Goal: Information Seeking & Learning: Learn about a topic

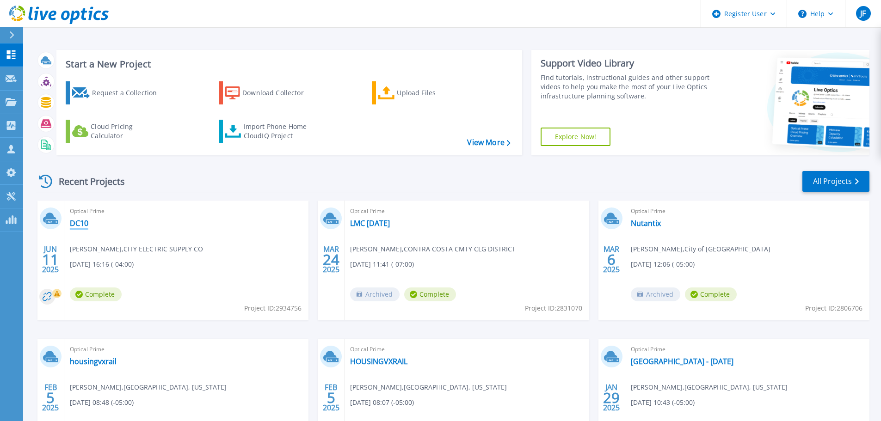
click at [82, 225] on link "DC10" at bounding box center [79, 223] width 19 height 9
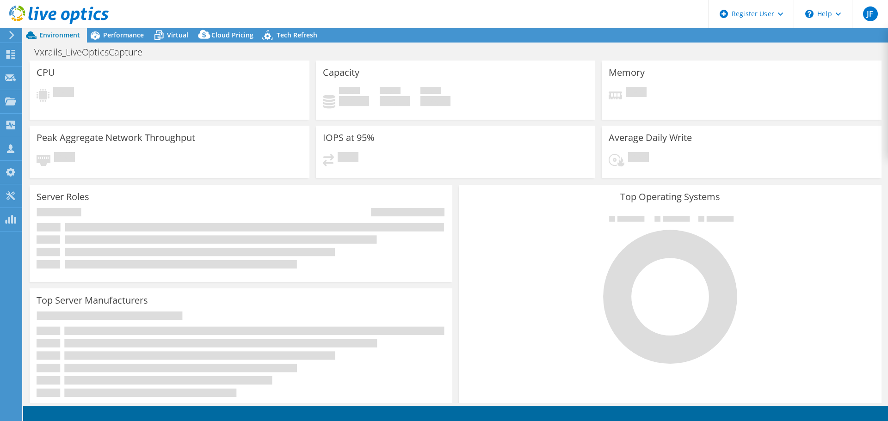
select select "USD"
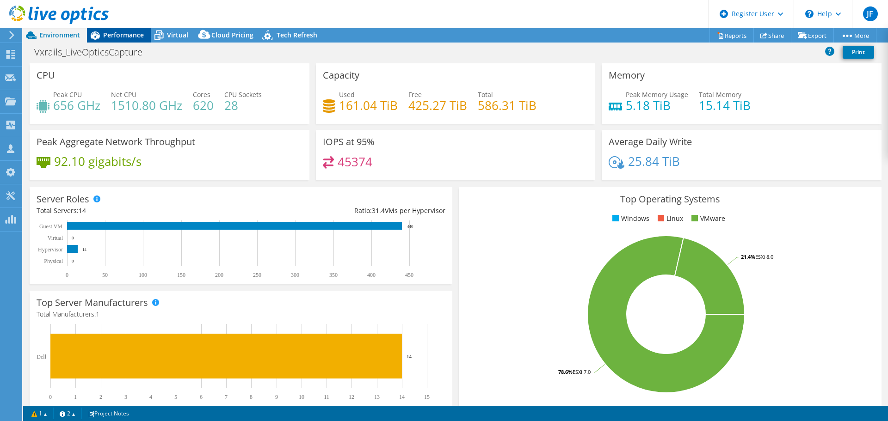
click at [126, 39] on span "Performance" at bounding box center [123, 35] width 41 height 9
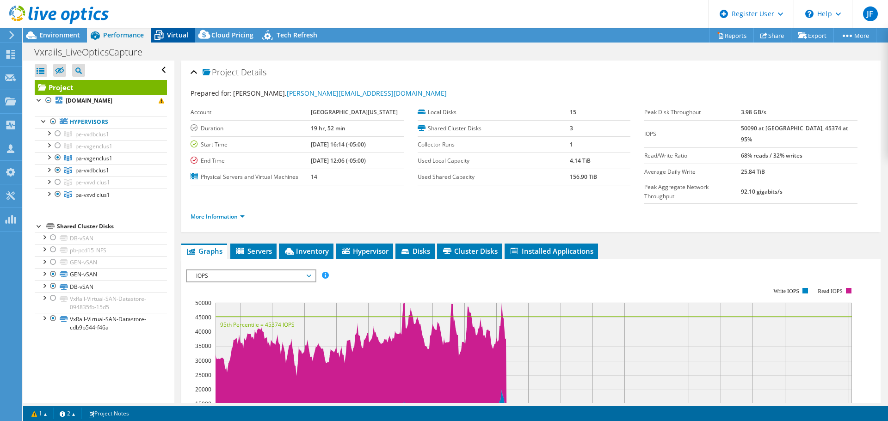
click at [160, 37] on icon at bounding box center [159, 35] width 16 height 16
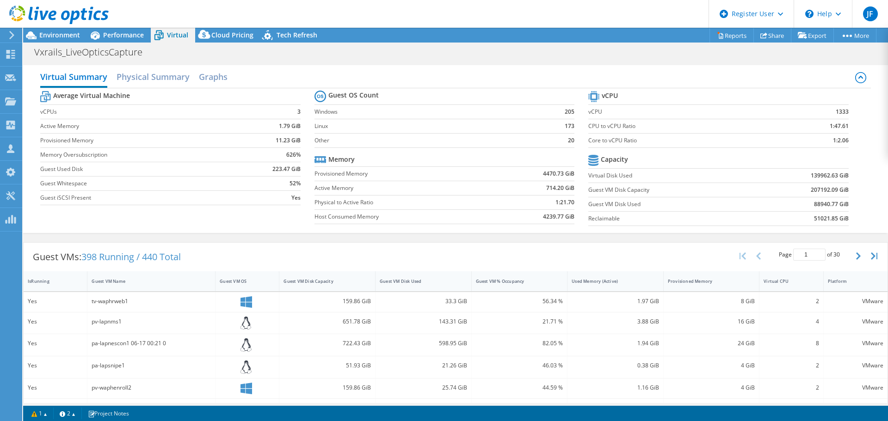
click at [107, 30] on div at bounding box center [54, 15] width 109 height 31
drag, startPoint x: 99, startPoint y: 34, endPoint x: 62, endPoint y: 34, distance: 37.0
click at [99, 34] on icon at bounding box center [95, 35] width 16 height 16
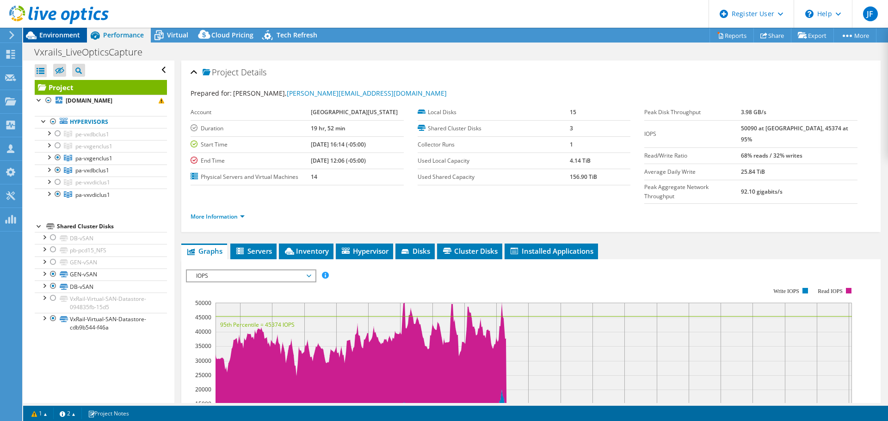
click at [53, 33] on span "Environment" at bounding box center [59, 35] width 41 height 9
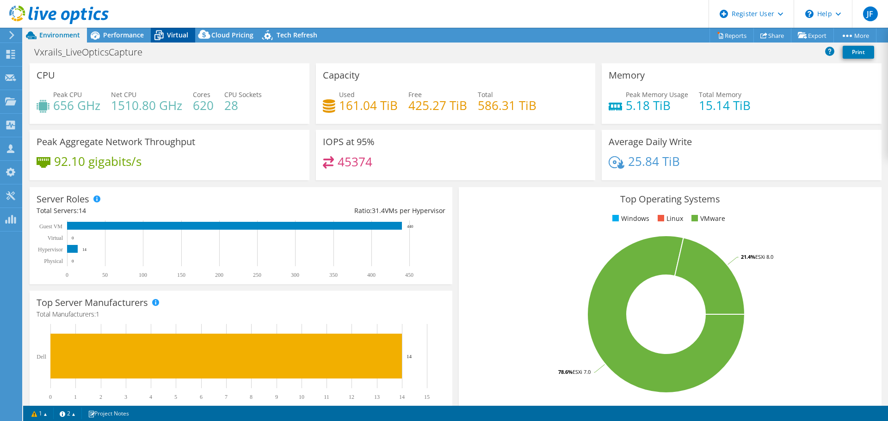
click at [172, 32] on span "Virtual" at bounding box center [177, 35] width 21 height 9
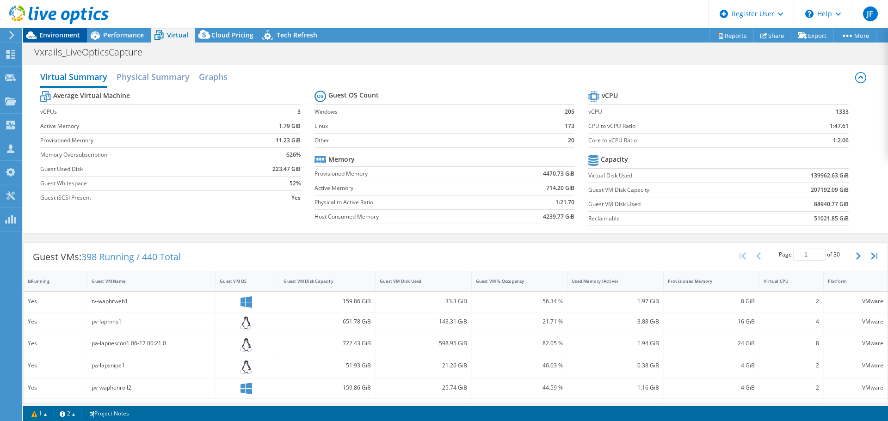
click at [67, 34] on span "Environment" at bounding box center [59, 35] width 41 height 9
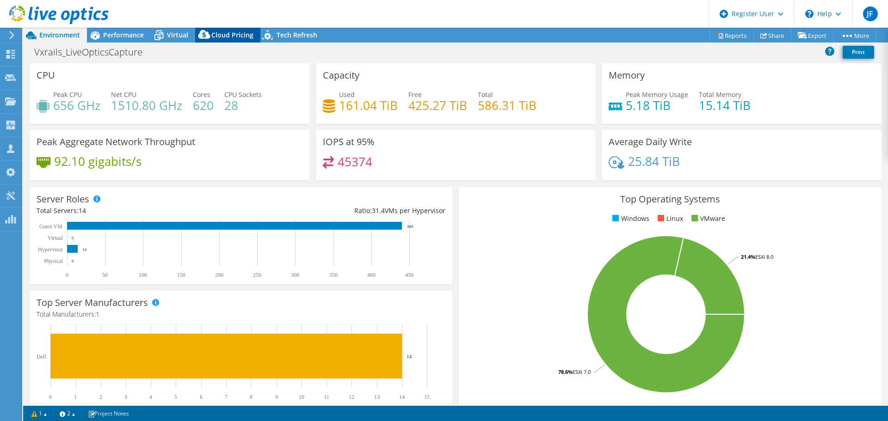
click at [227, 30] on div "Cloud Pricing" at bounding box center [227, 35] width 65 height 15
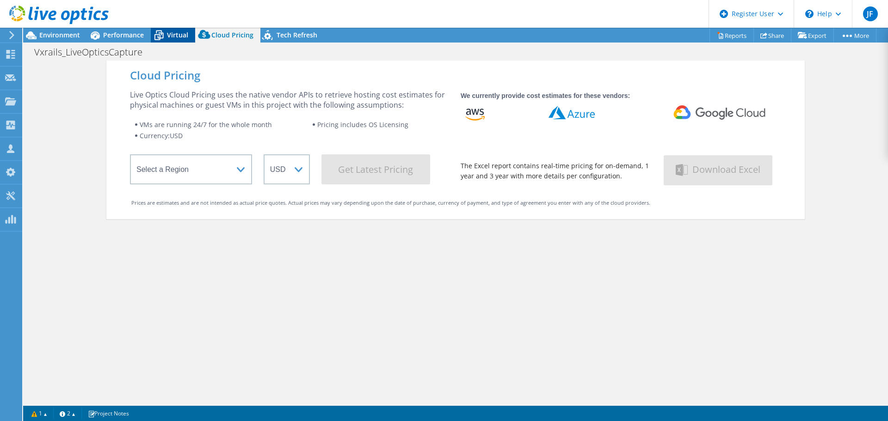
click at [180, 30] on div "Virtual" at bounding box center [173, 35] width 44 height 15
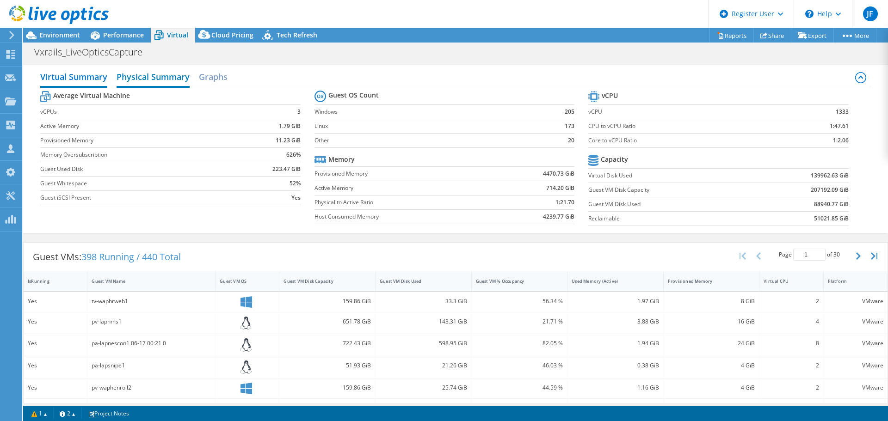
click at [135, 78] on h2 "Physical Summary" at bounding box center [153, 78] width 73 height 20
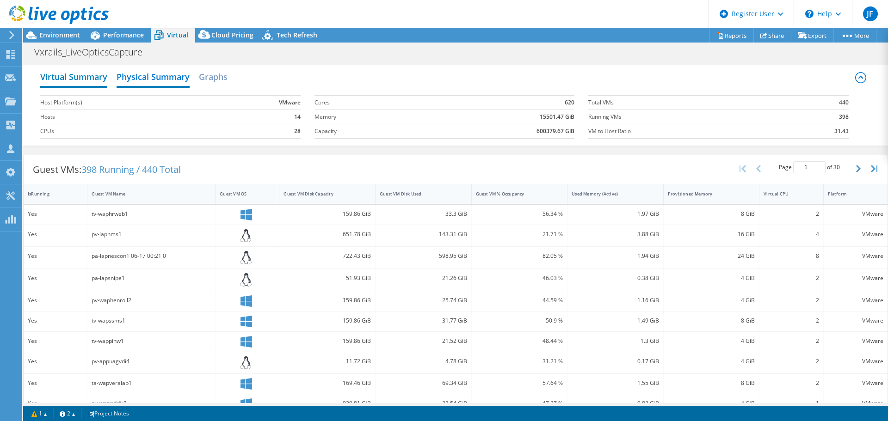
click at [98, 82] on h2 "Virtual Summary" at bounding box center [73, 78] width 67 height 20
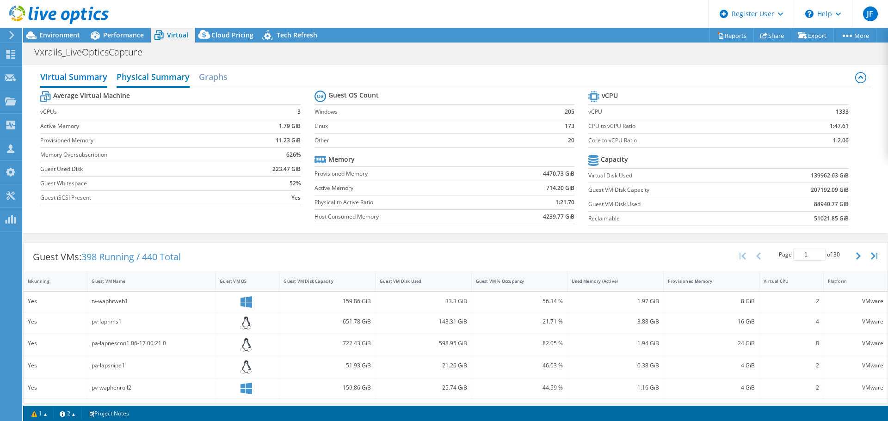
click at [131, 77] on h2 "Physical Summary" at bounding box center [153, 78] width 73 height 20
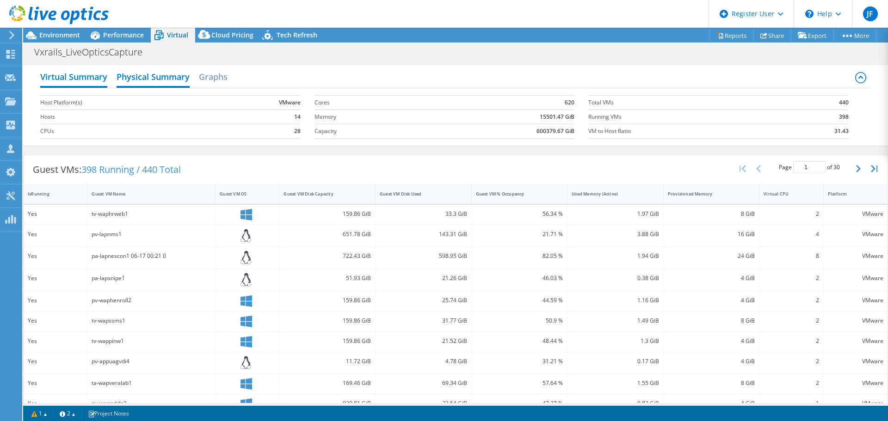
click at [88, 79] on h2 "Virtual Summary" at bounding box center [73, 78] width 67 height 20
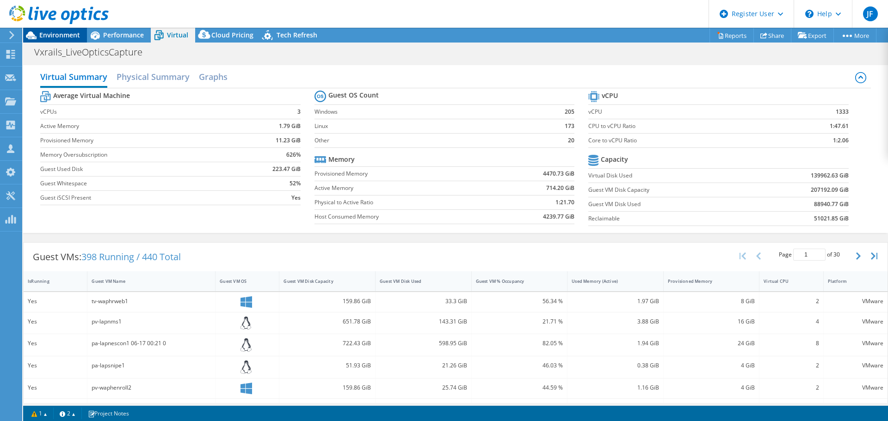
click at [58, 33] on span "Environment" at bounding box center [59, 35] width 41 height 9
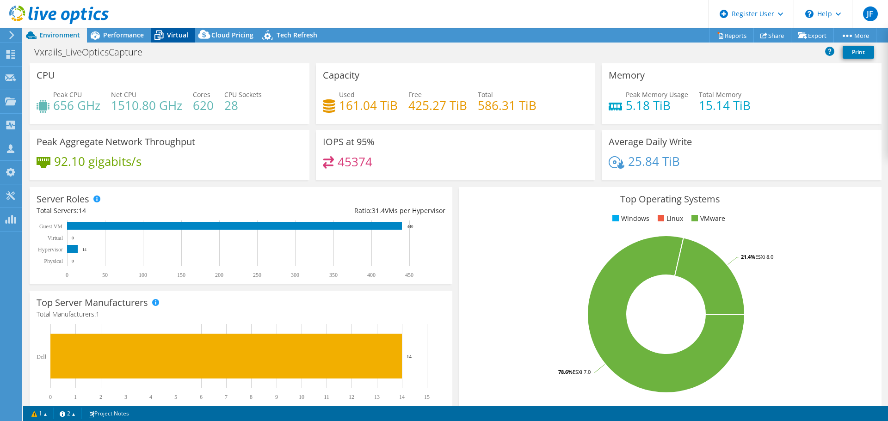
click at [178, 36] on span "Virtual" at bounding box center [177, 35] width 21 height 9
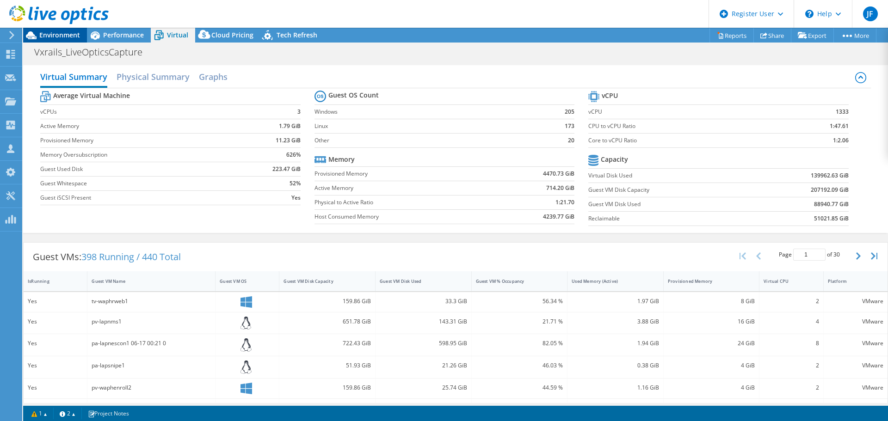
click at [75, 33] on span "Environment" at bounding box center [59, 35] width 41 height 9
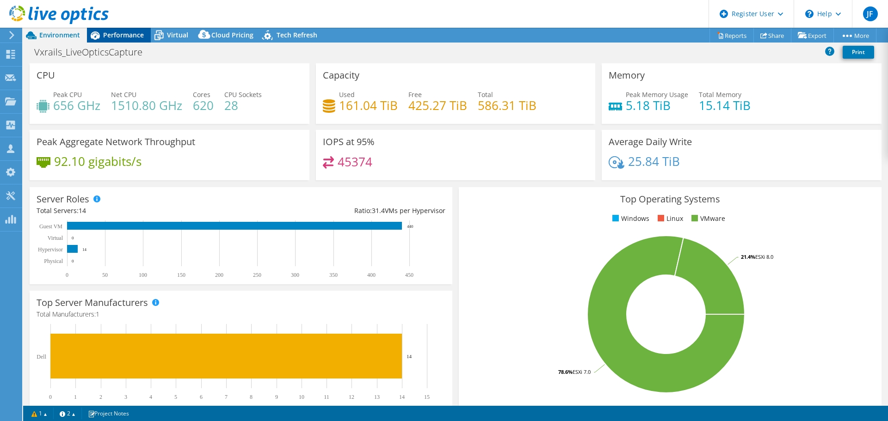
click at [125, 41] on div "Performance" at bounding box center [119, 35] width 64 height 15
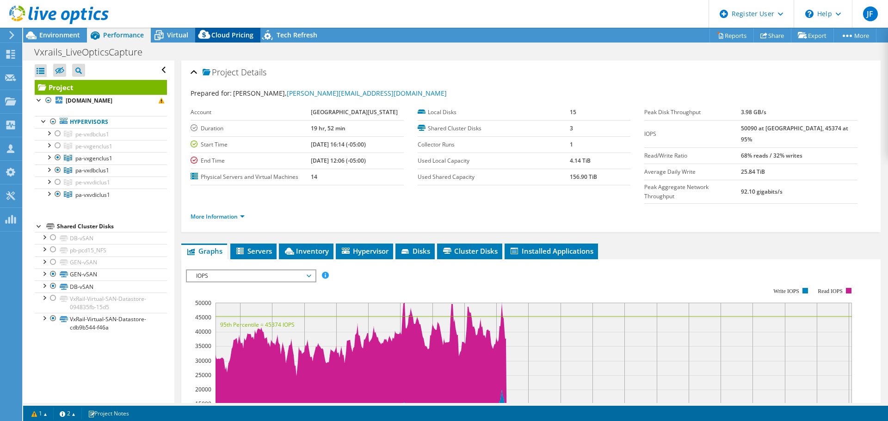
click at [215, 30] on div "Cloud Pricing" at bounding box center [227, 35] width 65 height 15
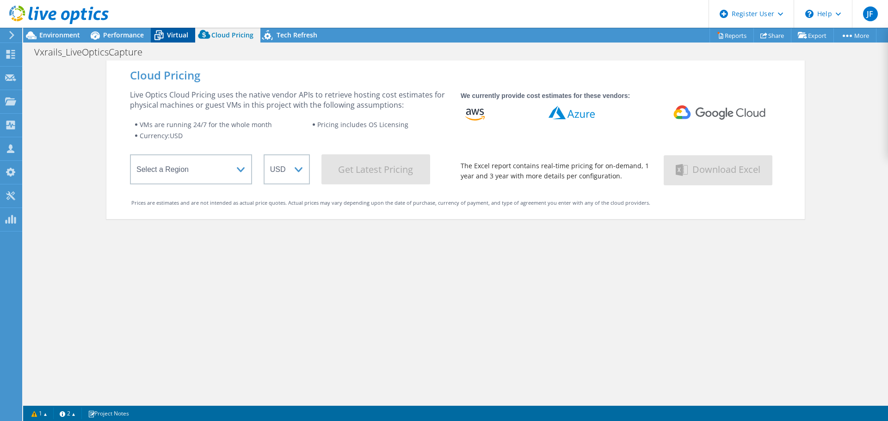
click at [180, 34] on span "Virtual" at bounding box center [177, 35] width 21 height 9
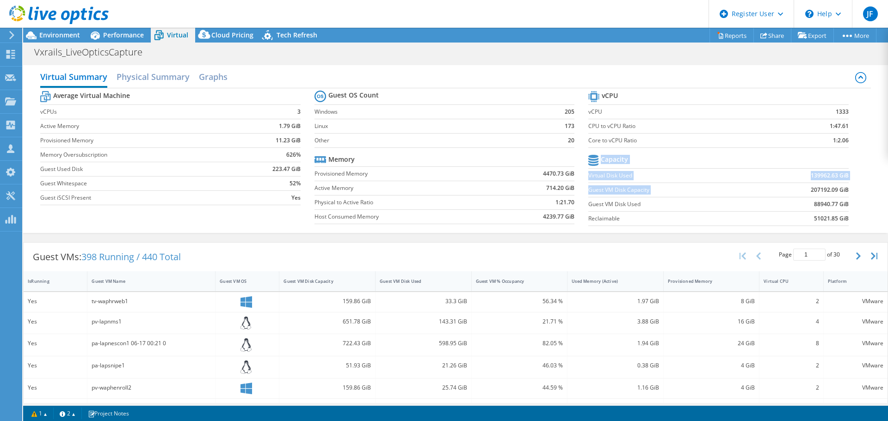
drag, startPoint x: 805, startPoint y: 192, endPoint x: 843, endPoint y: 183, distance: 40.0
click at [843, 183] on section "vCPU vCPU 1333 CPU to vCPU Ratio 1:47.61 Core to vCPU Ratio 1:2.06 Capacity Vir…" at bounding box center [726, 160] width 274 height 142
click at [804, 160] on td at bounding box center [801, 161] width 95 height 16
click at [43, 36] on span "Environment" at bounding box center [59, 35] width 41 height 9
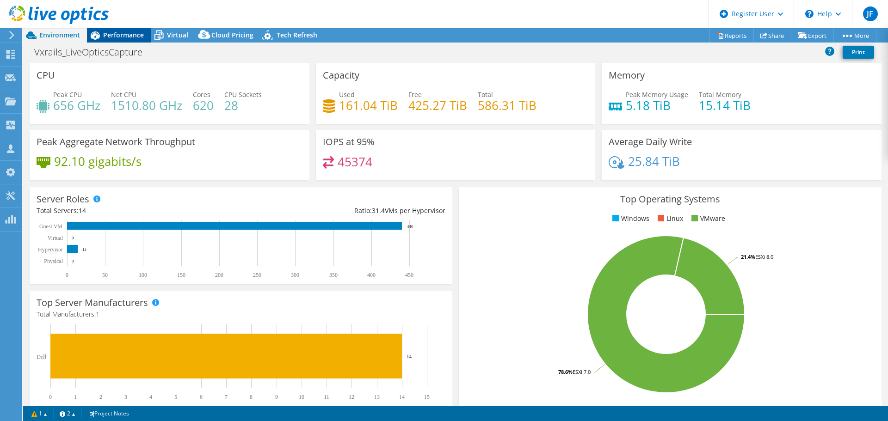
click at [135, 35] on span "Performance" at bounding box center [123, 35] width 41 height 9
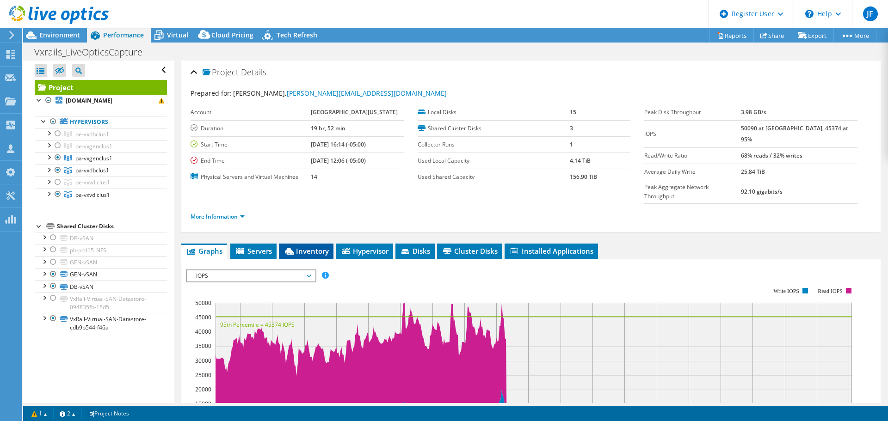
click at [303, 248] on span "Inventory" at bounding box center [306, 251] width 45 height 9
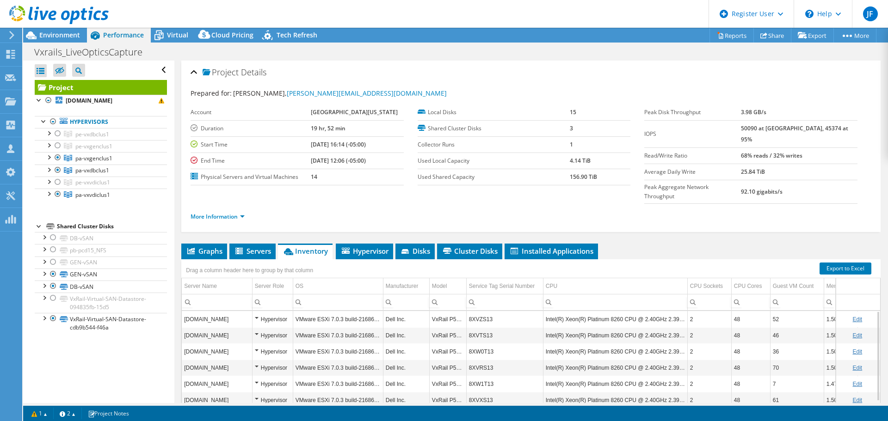
click at [66, 31] on div at bounding box center [54, 15] width 109 height 31
click at [66, 31] on span "Environment" at bounding box center [59, 35] width 41 height 9
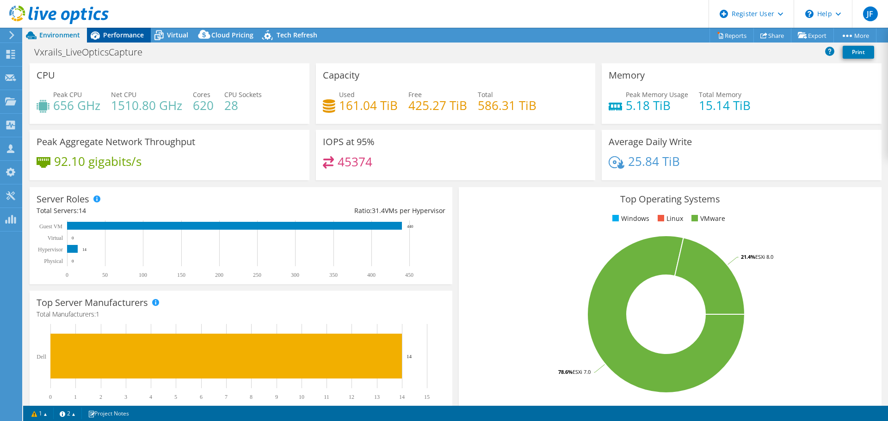
click at [133, 38] on span "Performance" at bounding box center [123, 35] width 41 height 9
